Goal: Task Accomplishment & Management: Manage account settings

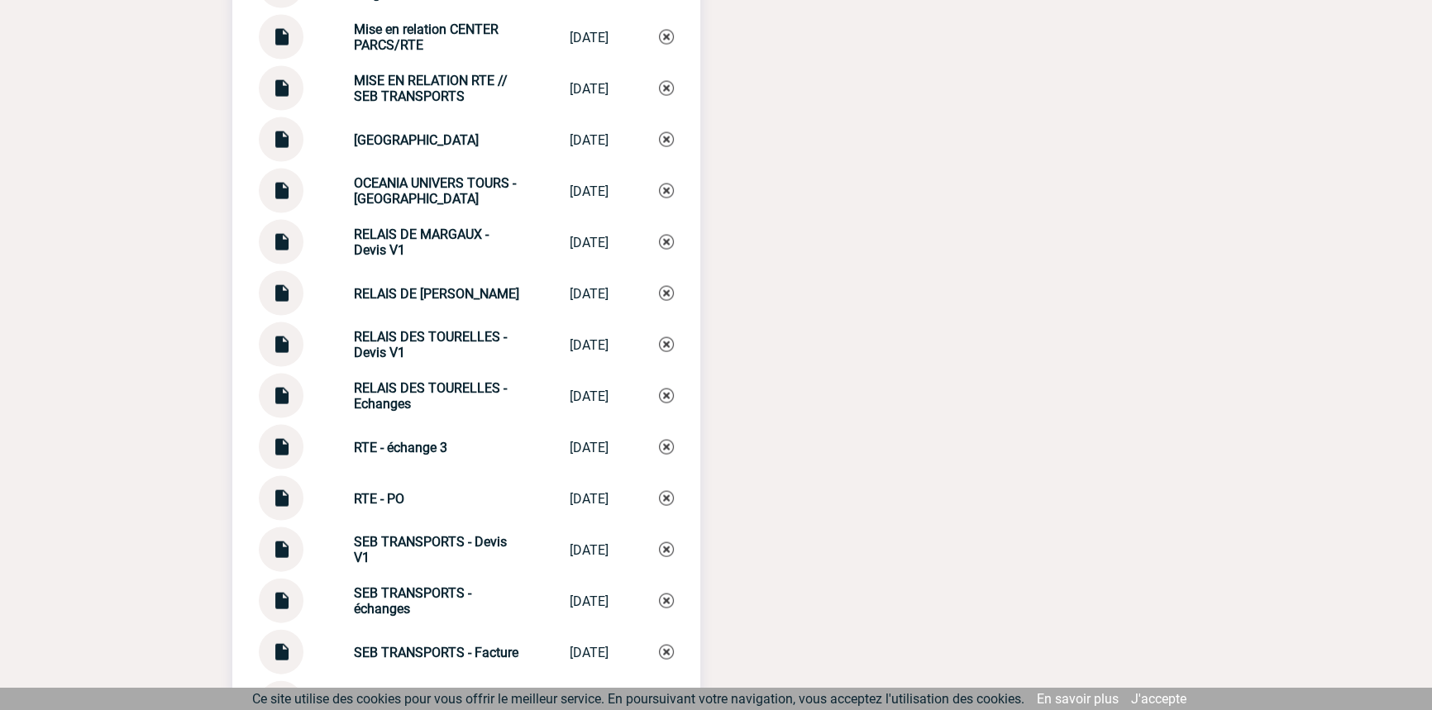
scroll to position [4138, 0]
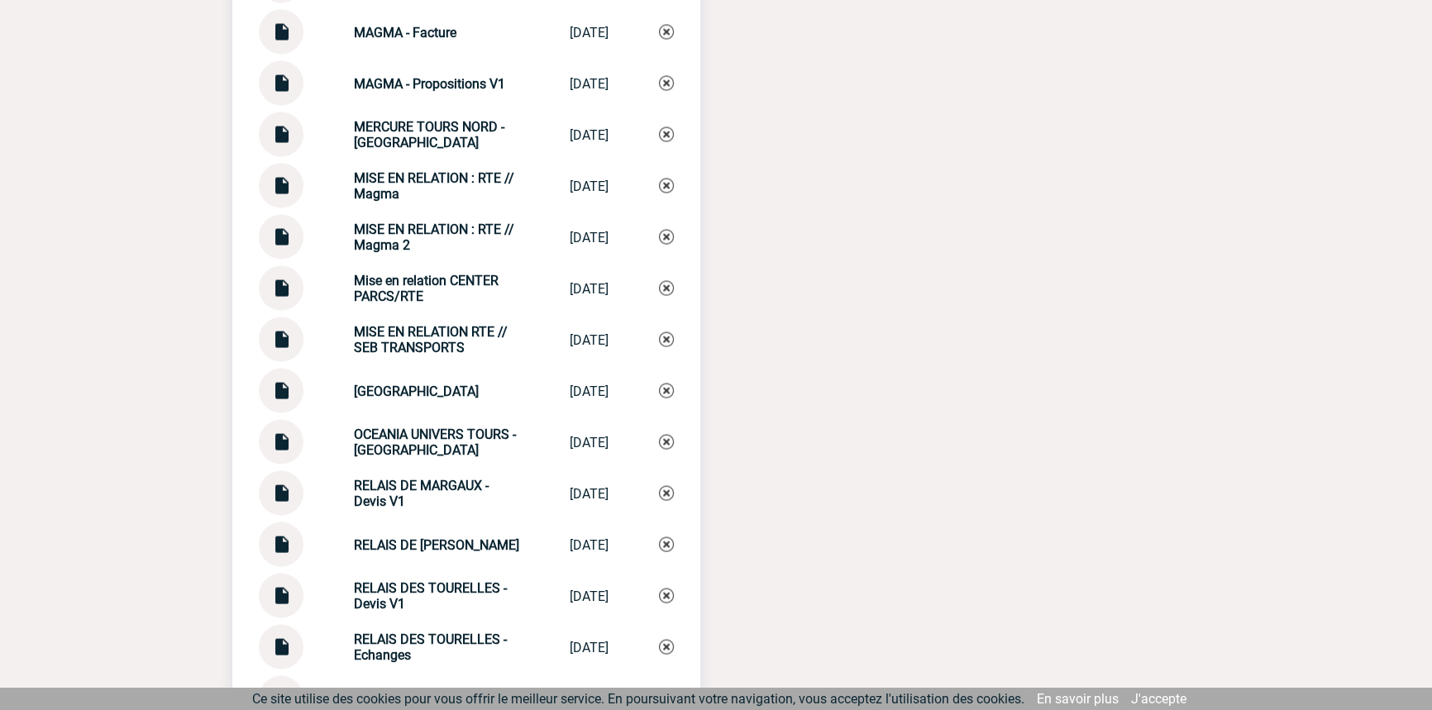
click at [395, 253] on strong "MISE EN RELATION : RTE // Magma 2" at bounding box center [434, 237] width 160 height 31
copy div "MISE EN RELATION : RTE // Magma 2 MISE EN RELATIO..."
click at [670, 240] on img at bounding box center [666, 237] width 15 height 15
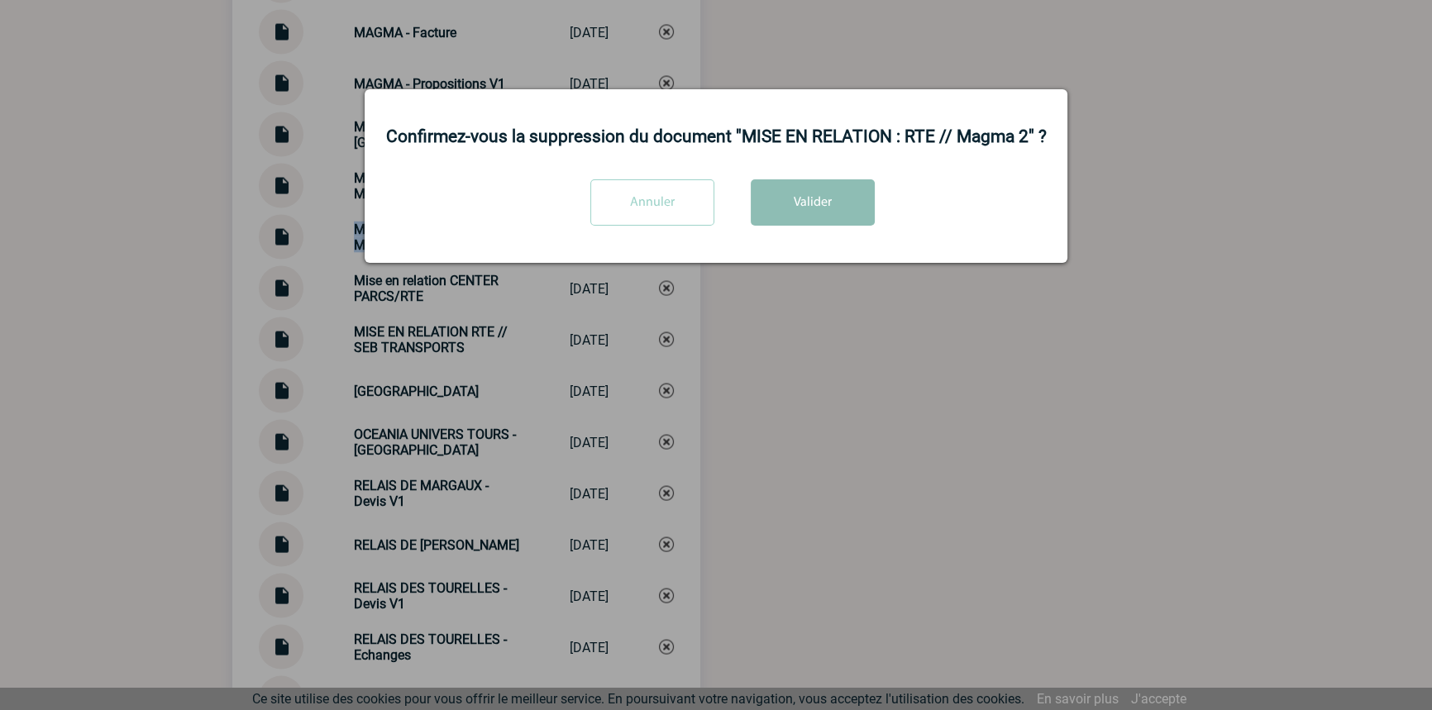
click at [796, 184] on button "Valider" at bounding box center [813, 202] width 124 height 46
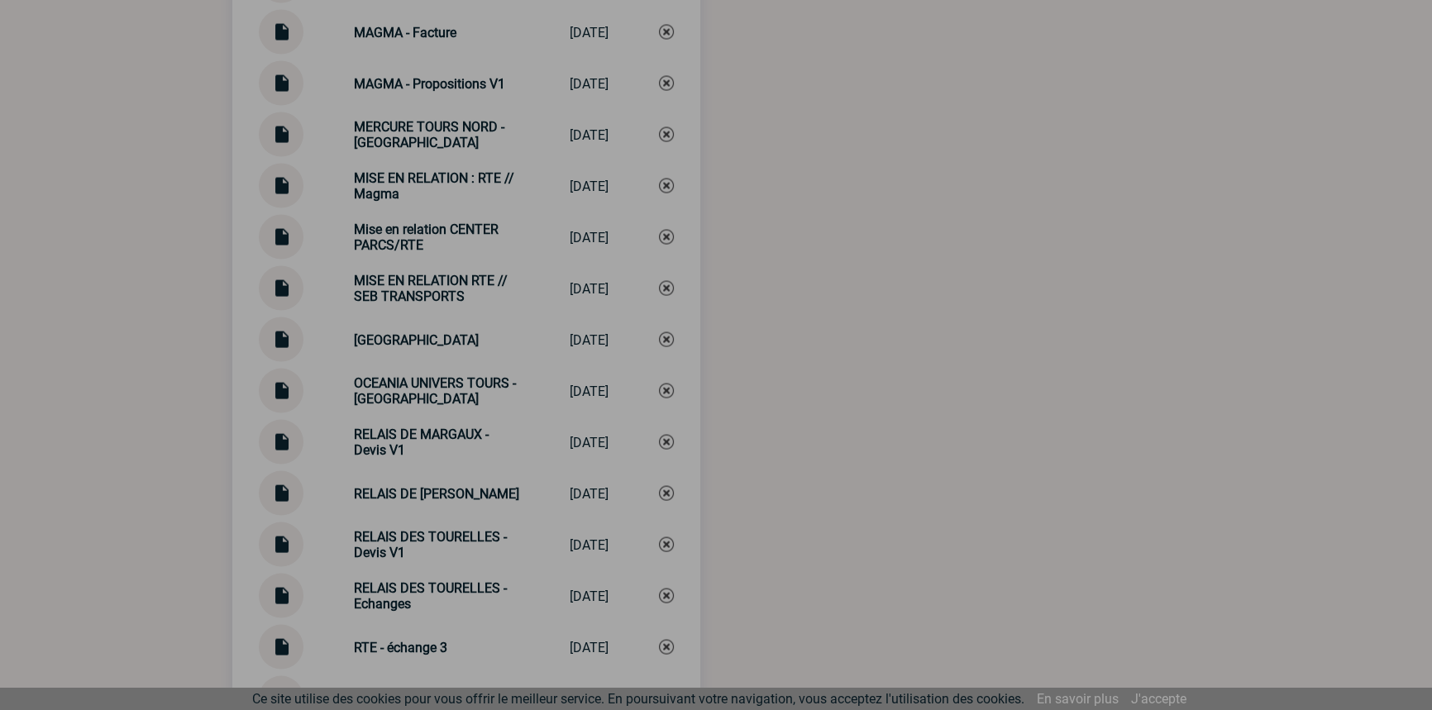
scroll to position [4640, 0]
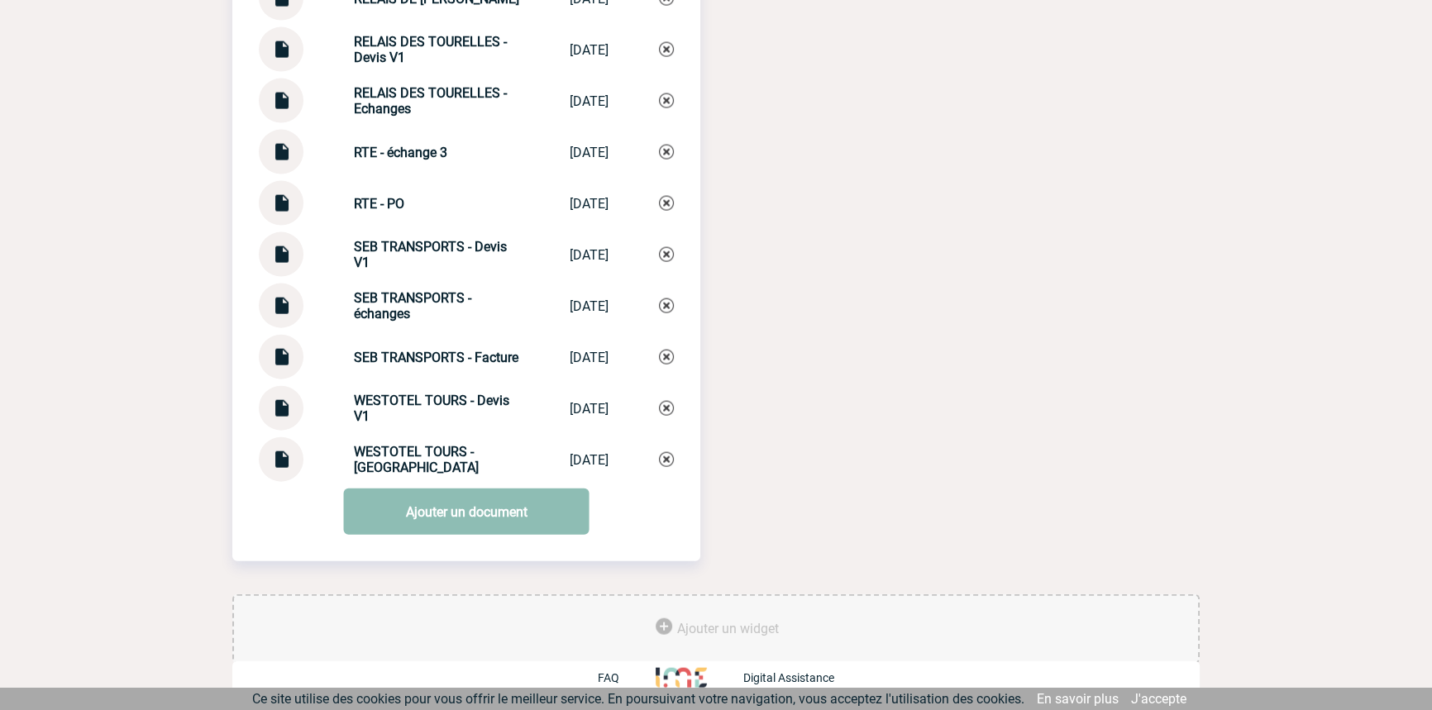
click at [476, 500] on link "Ajouter un document" at bounding box center [467, 512] width 246 height 46
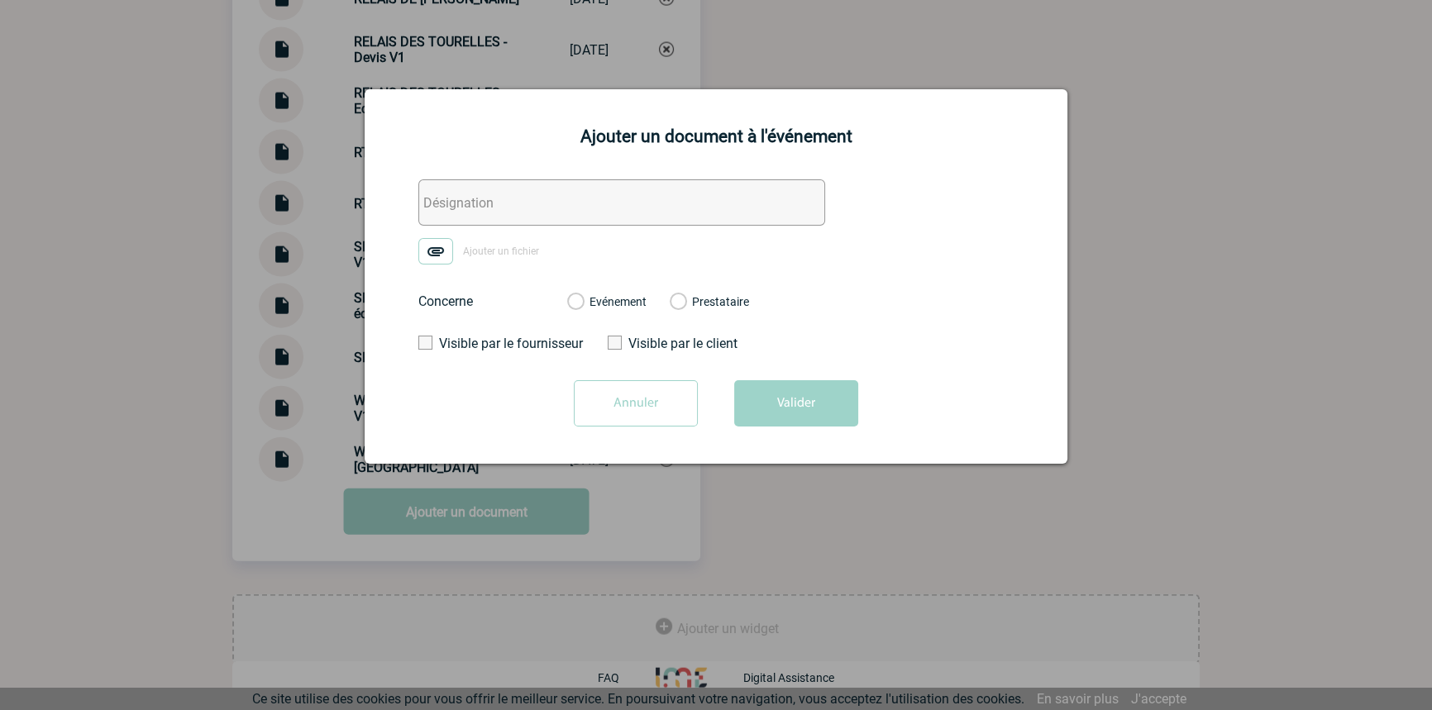
drag, startPoint x: 484, startPoint y: 202, endPoint x: 455, endPoint y: 229, distance: 39.8
click at [483, 203] on input "text" at bounding box center [621, 202] width 407 height 46
paste input "MISE EN RELATION : RTE // Magma 2"
type input "MISE EN RELATION : RTE // Magma 2"
click at [432, 258] on img at bounding box center [435, 251] width 35 height 26
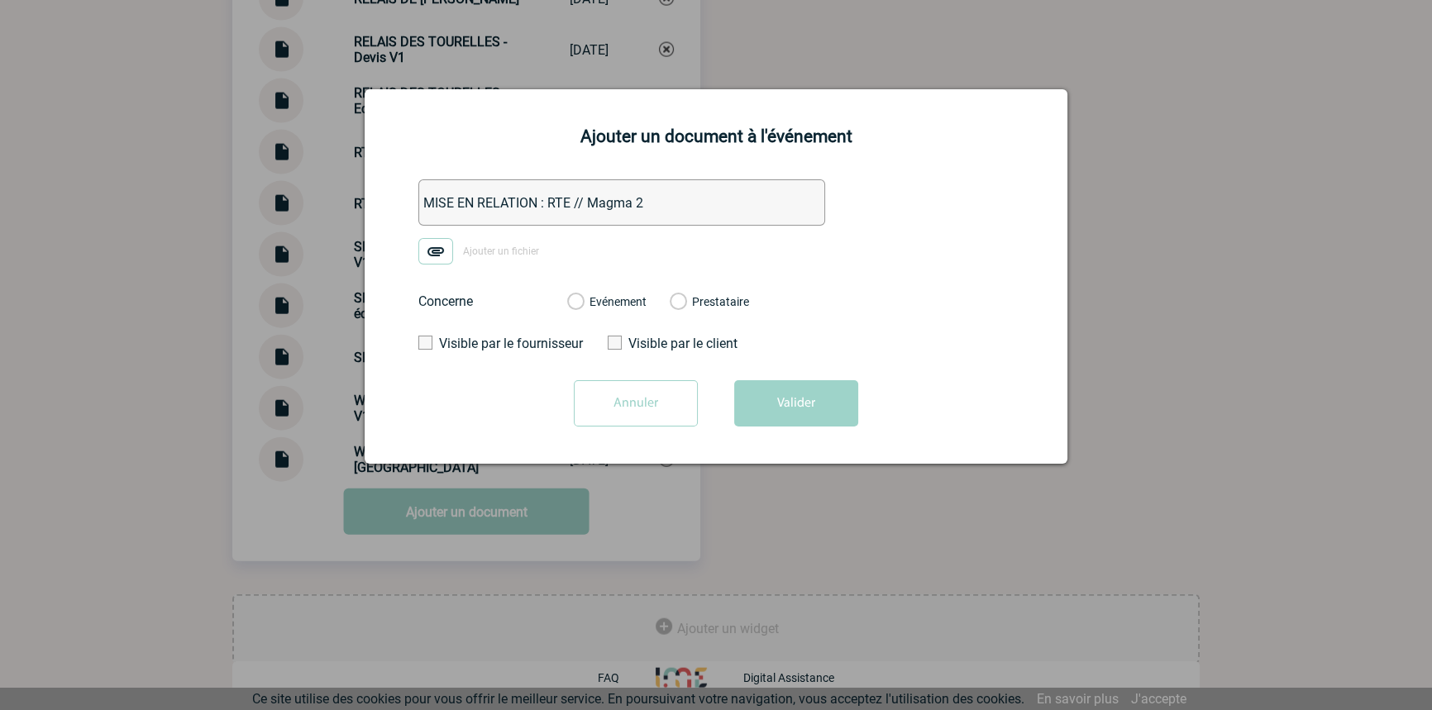
click at [0, 0] on input "Ajouter un fichier" at bounding box center [0, 0] width 0 height 0
click at [583, 308] on label "Evénement" at bounding box center [575, 302] width 16 height 15
click at [0, 0] on input "Evénement" at bounding box center [0, 0] width 0 height 0
click at [799, 401] on button "Valider" at bounding box center [796, 403] width 124 height 46
